Goal: Task Accomplishment & Management: Use online tool/utility

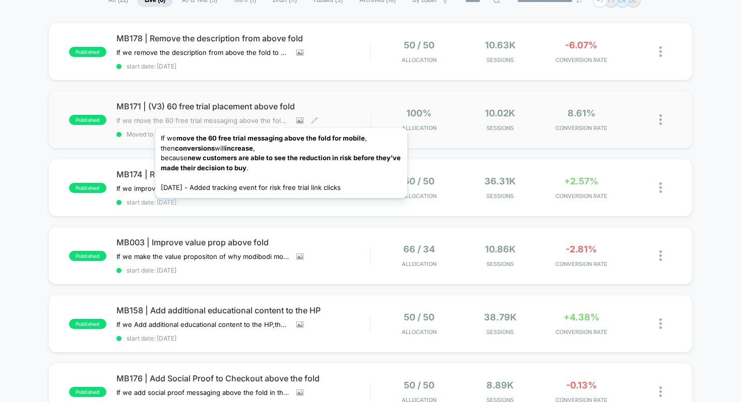
scroll to position [86, 0]
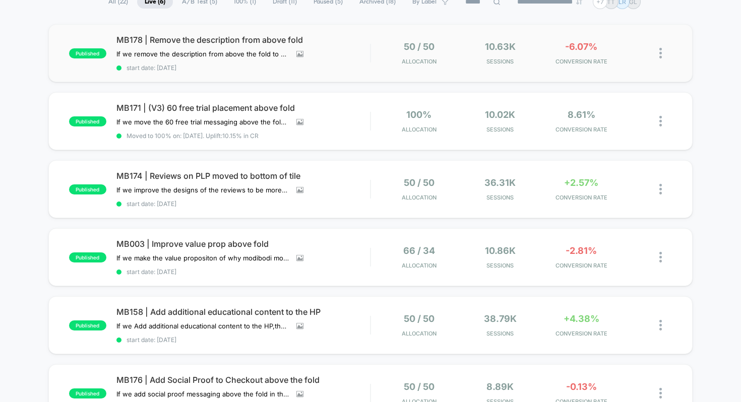
click at [221, 34] on div "published MB178 | Remove the description from above fold If we remove the descr…" at bounding box center [370, 53] width 645 height 58
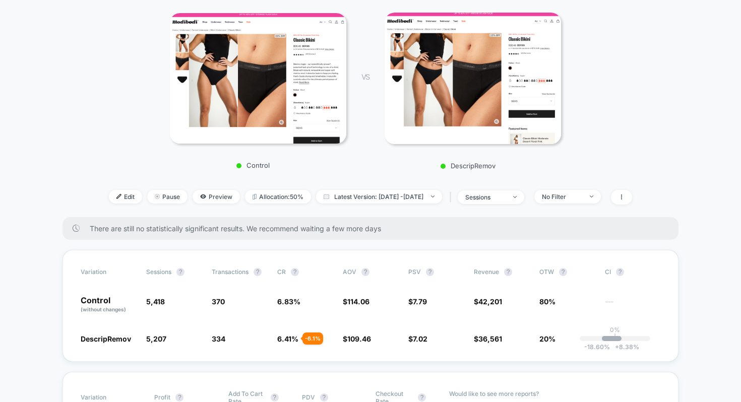
scroll to position [147, 0]
click at [580, 195] on div "No Filter" at bounding box center [562, 197] width 40 height 8
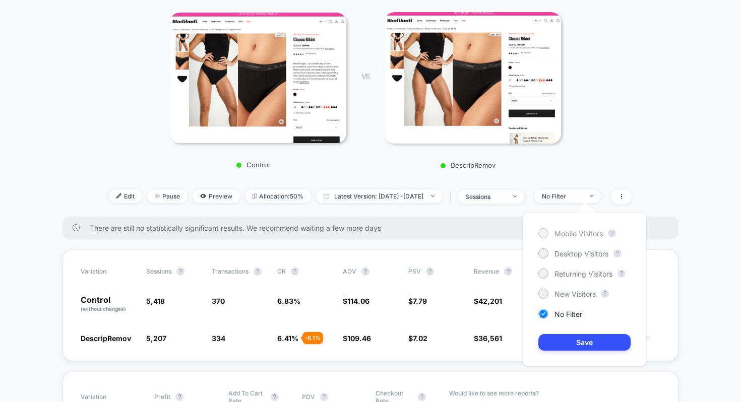
click at [573, 229] on span "Mobile Visitors" at bounding box center [579, 233] width 48 height 9
click at [594, 345] on button "Save" at bounding box center [584, 342] width 92 height 17
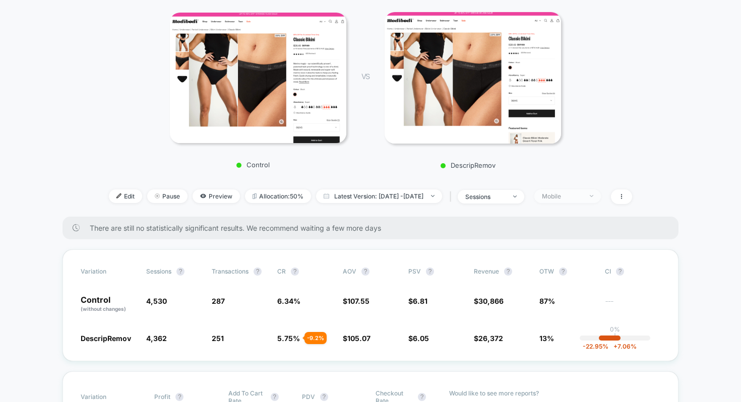
click at [579, 200] on span "Mobile" at bounding box center [567, 197] width 67 height 14
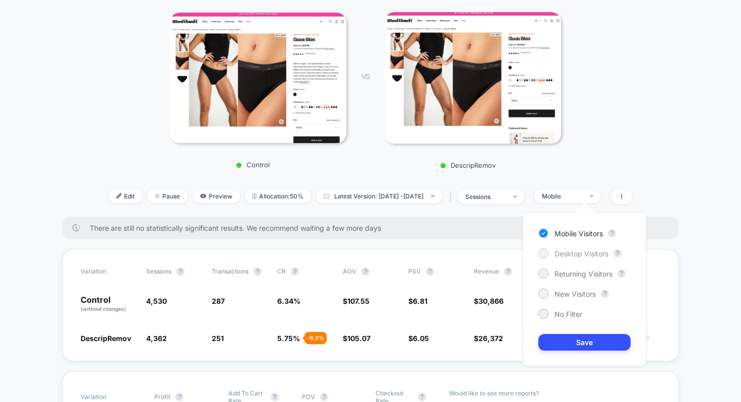
click at [577, 254] on span "Desktop Visitors" at bounding box center [582, 254] width 54 height 9
click at [579, 342] on button "Save" at bounding box center [584, 342] width 92 height 17
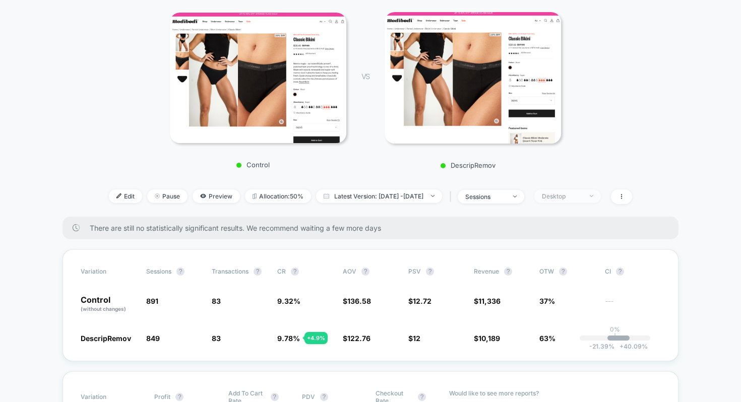
click at [561, 200] on span "Desktop" at bounding box center [567, 197] width 67 height 14
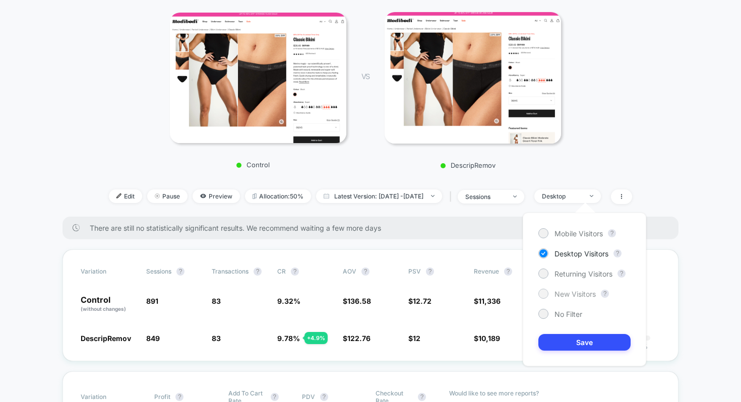
click at [566, 290] on span "New Visitors" at bounding box center [575, 294] width 41 height 9
click at [563, 338] on button "Save" at bounding box center [584, 342] width 92 height 17
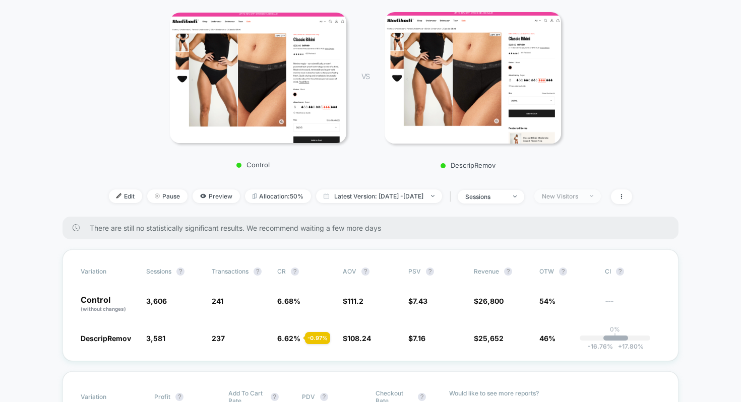
click at [582, 194] on div "New Visitors" at bounding box center [562, 197] width 40 height 8
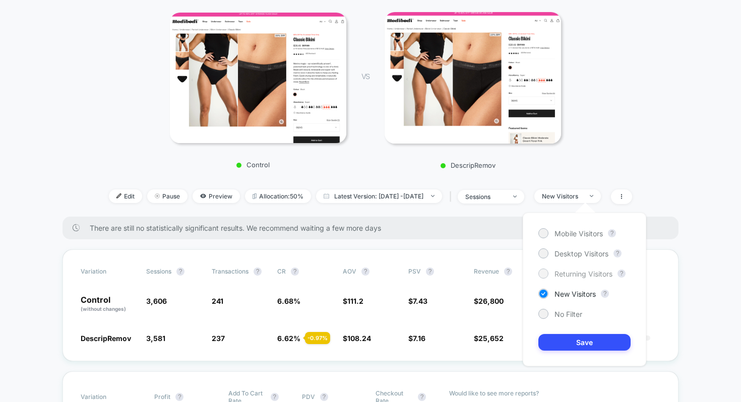
click at [574, 270] on span "Returning Visitors" at bounding box center [584, 274] width 58 height 9
click at [573, 339] on button "Save" at bounding box center [584, 342] width 92 height 17
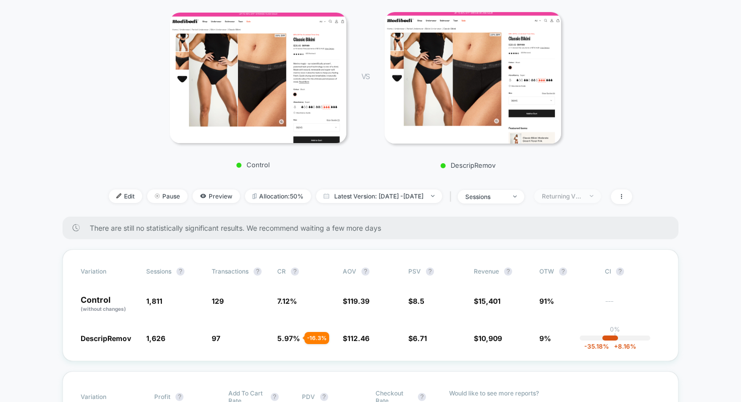
click at [567, 195] on div "Returning Visitors" at bounding box center [562, 197] width 40 height 8
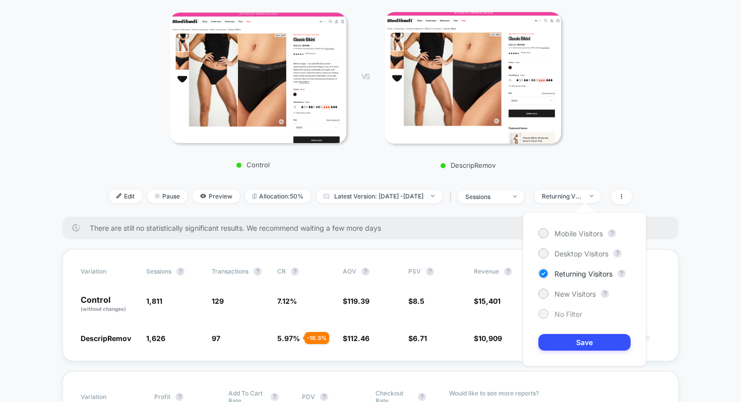
click at [558, 311] on span "No Filter" at bounding box center [569, 314] width 28 height 9
click at [558, 343] on button "Save" at bounding box center [584, 342] width 92 height 17
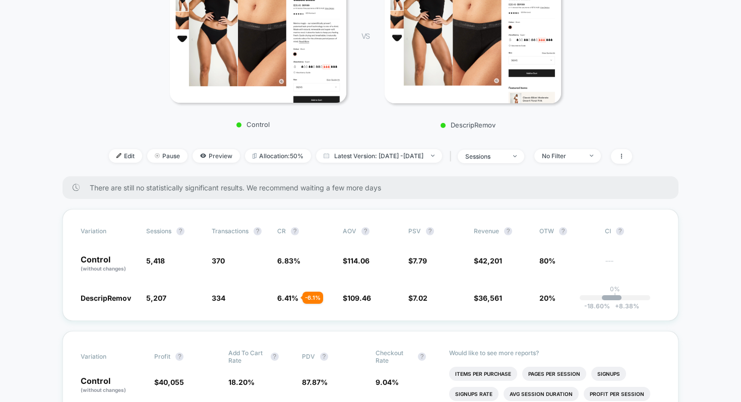
scroll to position [240, 0]
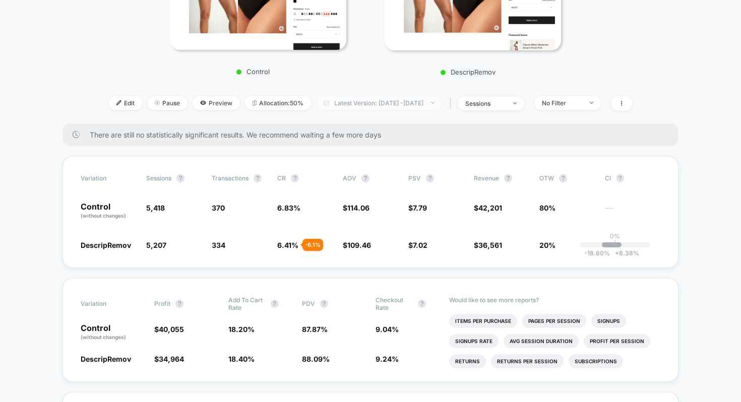
click at [376, 104] on span "Latest Version: [DATE] - [DATE]" at bounding box center [379, 103] width 126 height 14
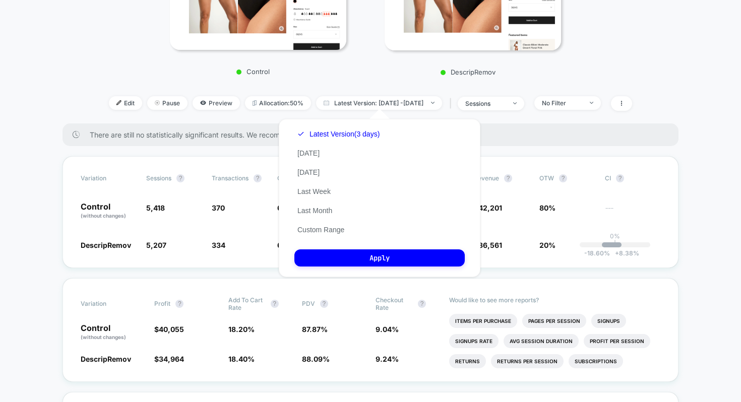
click at [503, 143] on div "There are still no statistically significant results. We recommend waiting a fe…" at bounding box center [371, 135] width 616 height 23
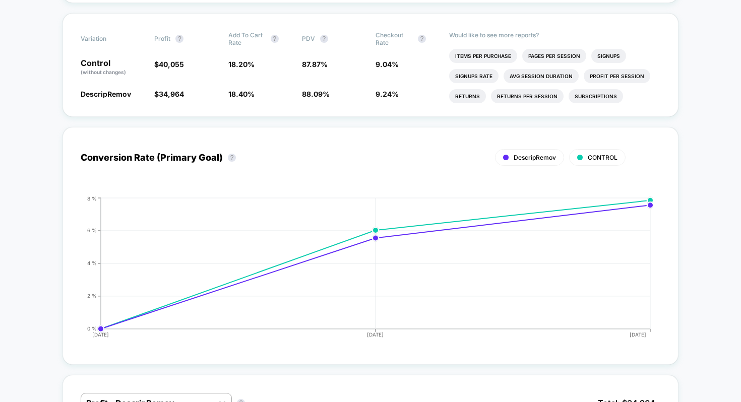
scroll to position [0, 0]
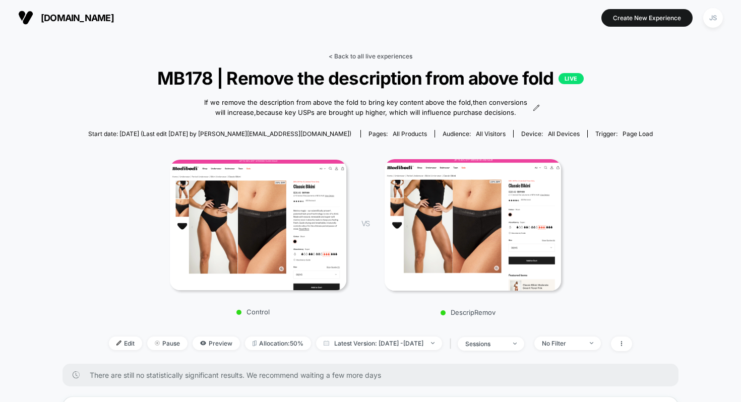
click at [381, 58] on link "< Back to all live experiences" at bounding box center [371, 56] width 84 height 8
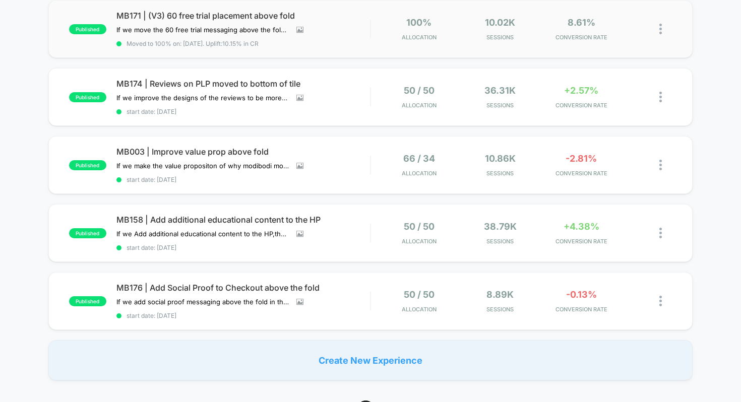
scroll to position [179, 0]
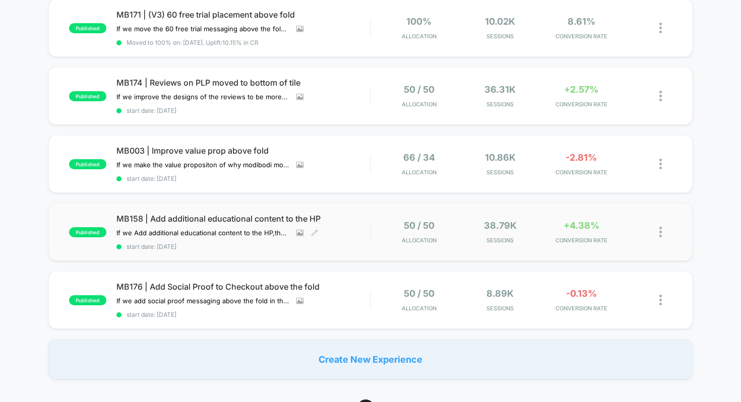
click at [257, 214] on span "MB158 | Add additional educational content to the HP" at bounding box center [243, 219] width 254 height 10
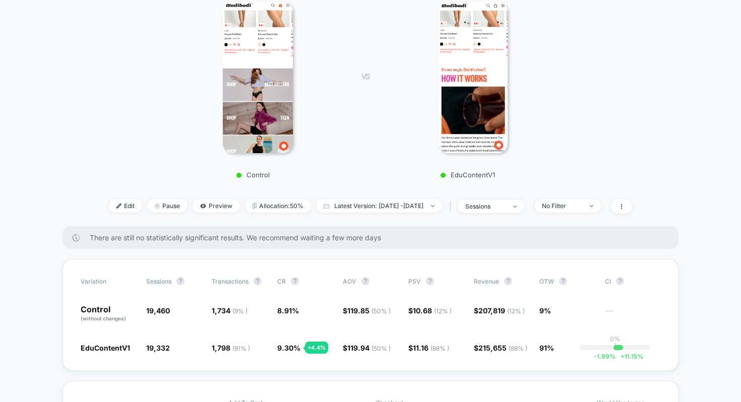
scroll to position [161, 0]
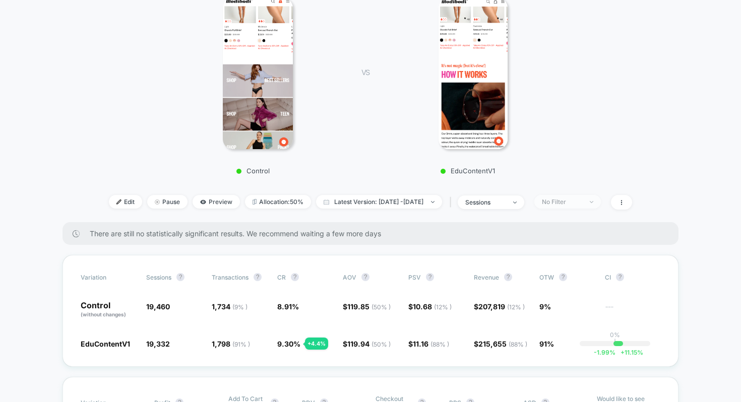
click at [567, 200] on div "No Filter" at bounding box center [562, 202] width 40 height 8
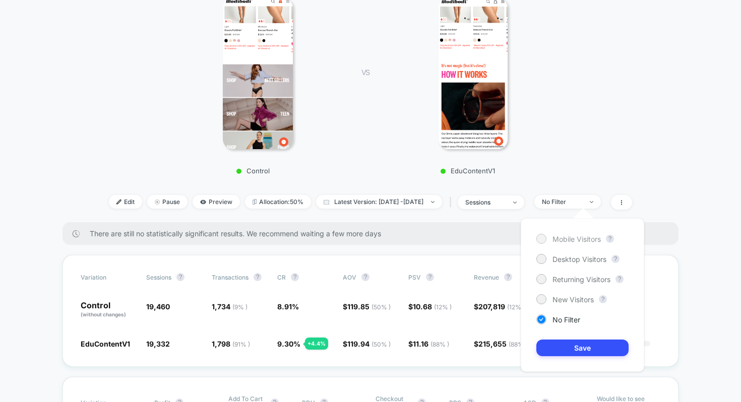
click at [579, 242] on span "Mobile Visitors" at bounding box center [577, 239] width 48 height 9
click at [574, 351] on button "Save" at bounding box center [582, 348] width 92 height 17
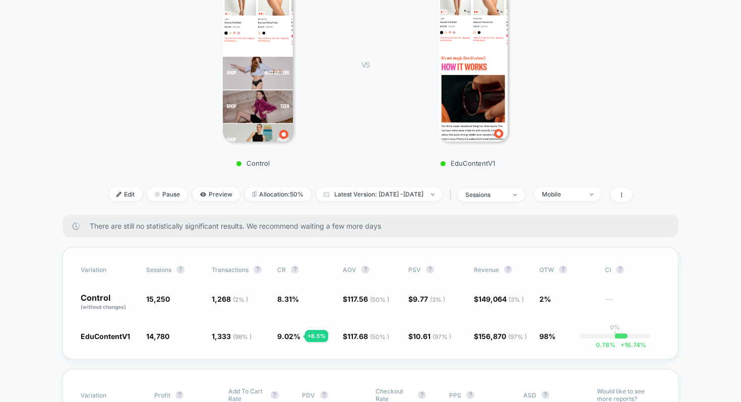
scroll to position [170, 0]
click at [572, 192] on div "Mobile" at bounding box center [562, 194] width 40 height 8
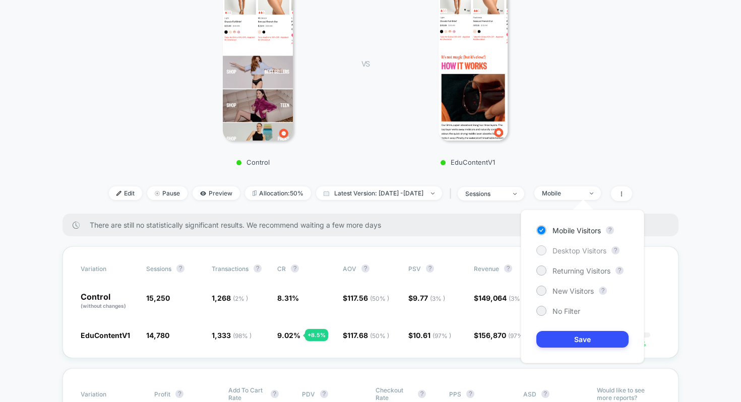
click at [573, 247] on span "Desktop Visitors" at bounding box center [580, 251] width 54 height 9
click at [586, 337] on button "Save" at bounding box center [582, 339] width 92 height 17
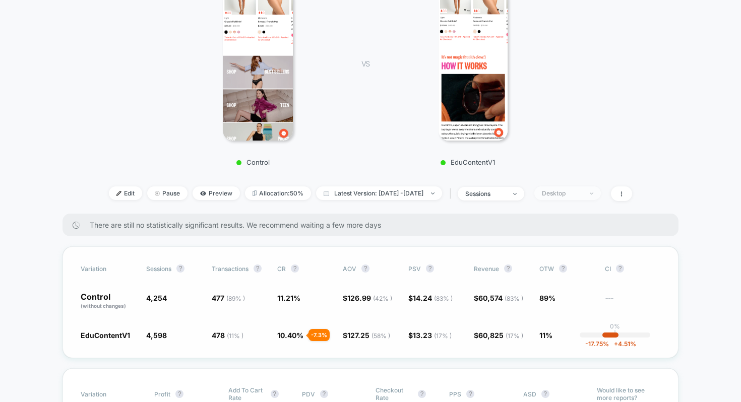
click at [580, 194] on div "Desktop" at bounding box center [562, 194] width 40 height 8
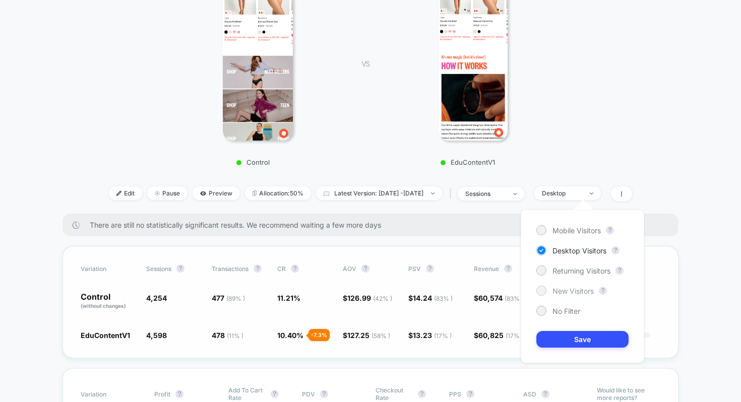
click at [570, 294] on span "New Visitors" at bounding box center [573, 291] width 41 height 9
click at [559, 334] on button "Save" at bounding box center [582, 339] width 92 height 17
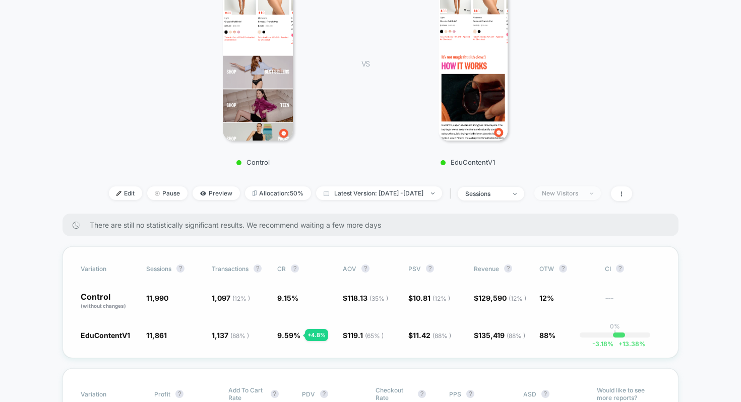
click at [570, 198] on span "New Visitors" at bounding box center [567, 194] width 67 height 14
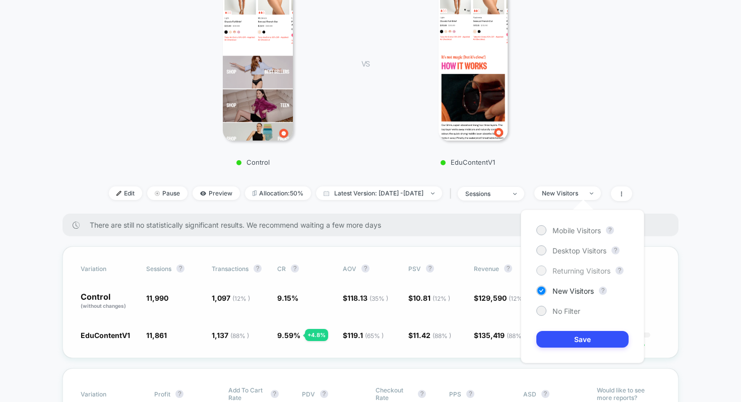
click at [563, 269] on span "Returning Visitors" at bounding box center [582, 271] width 58 height 9
click at [565, 331] on div "Mobile Visitors ? Desktop Visitors ? Returning Visitors ? New Visitors ? No Fil…" at bounding box center [583, 287] width 124 height 154
click at [563, 336] on button "Save" at bounding box center [582, 339] width 92 height 17
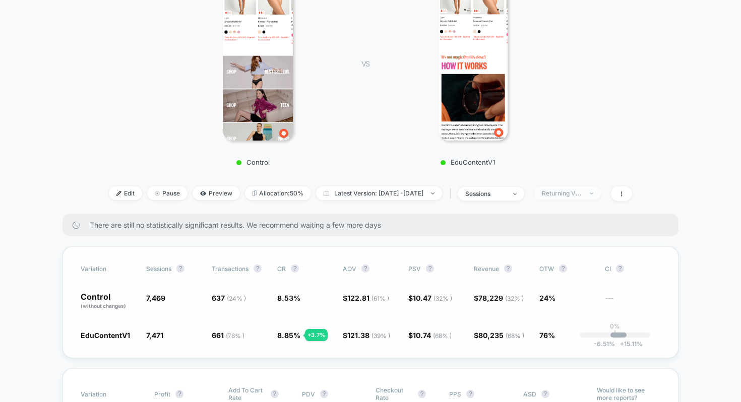
click at [578, 191] on div "Returning Visitors" at bounding box center [562, 194] width 40 height 8
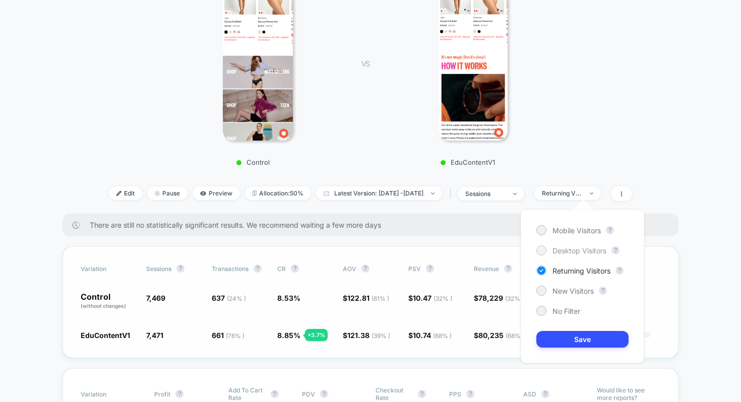
click at [570, 248] on span "Desktop Visitors" at bounding box center [580, 251] width 54 height 9
click at [574, 345] on button "Save" at bounding box center [582, 339] width 92 height 17
